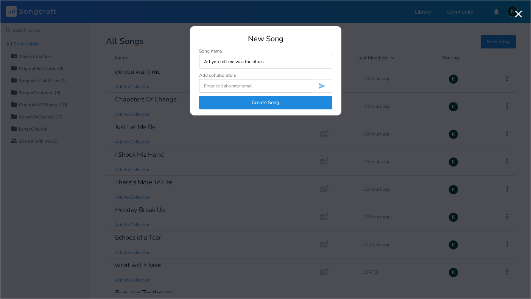
type input "All you left me was the blues"
click at [219, 110] on div "New Song Song name All you left me was the blues Add collaborators Create Song" at bounding box center [265, 75] width 151 height 80
click at [218, 107] on button "Create Song" at bounding box center [265, 103] width 133 height 14
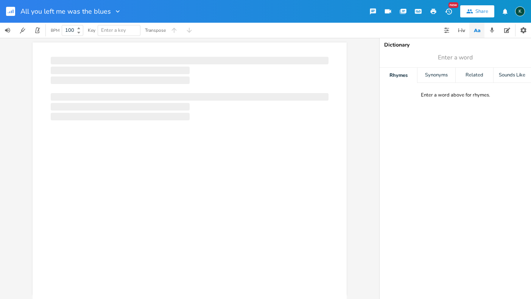
scroll to position [0, 0]
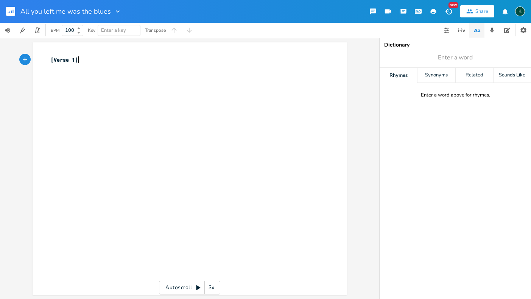
type textarea "[Verse 1]"
drag, startPoint x: 102, startPoint y: 61, endPoint x: 16, endPoint y: 55, distance: 85.8
click at [16, 55] on div "[Verse 1] x [Verse 1] ​ Autoscroll 3x" at bounding box center [189, 168] width 379 height 261
click at [11, 5] on button "button" at bounding box center [13, 11] width 15 height 18
type textarea "​"
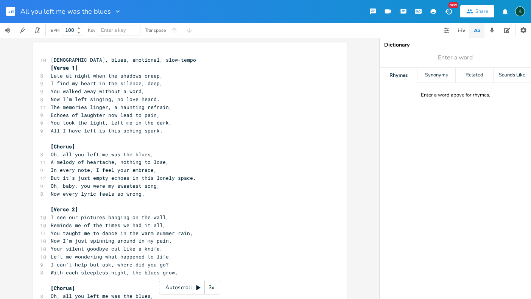
scroll to position [305, 0]
